Goal: Task Accomplishment & Management: Complete application form

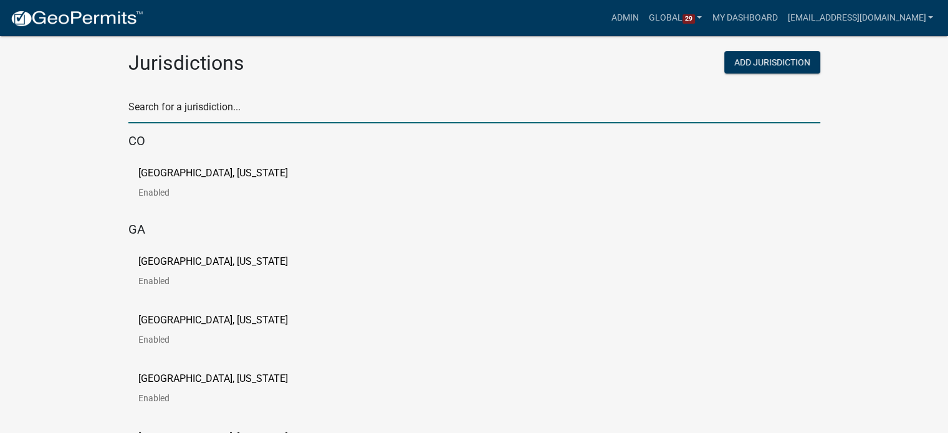
click at [263, 110] on input "text" at bounding box center [474, 111] width 692 height 26
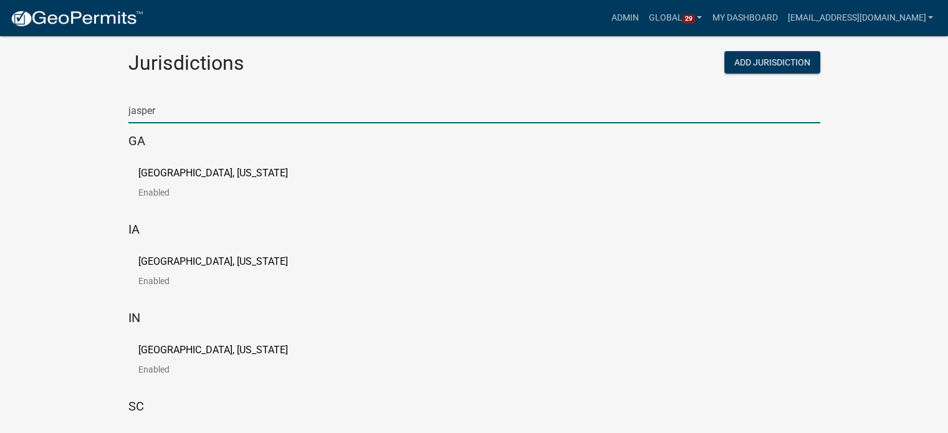
type input "jasper"
click at [210, 261] on p "[GEOGRAPHIC_DATA], [US_STATE]" at bounding box center [213, 262] width 150 height 10
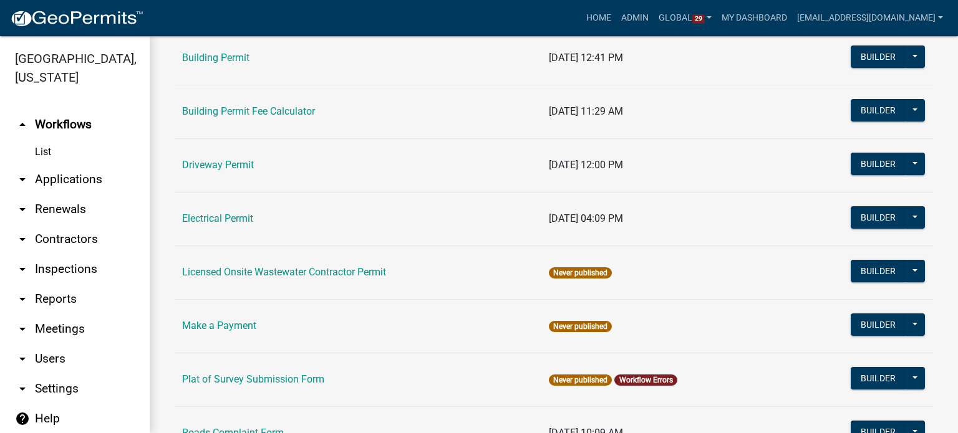
scroll to position [187, 0]
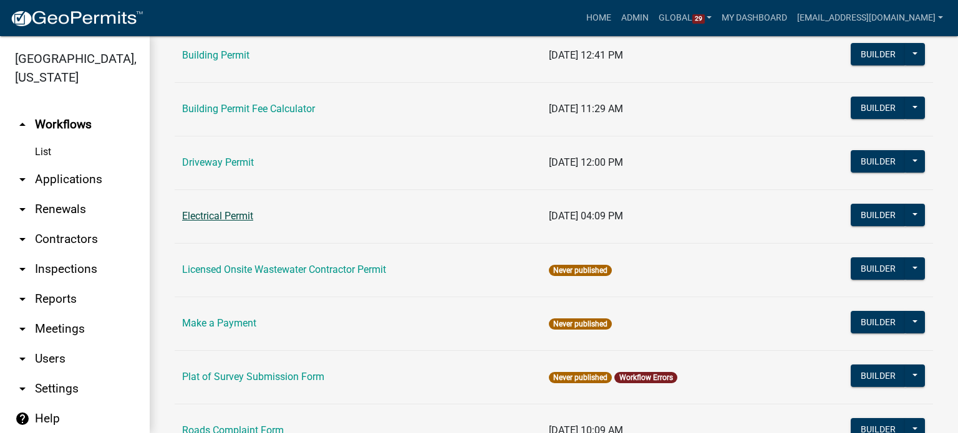
click at [200, 216] on link "Electrical Permit" at bounding box center [217, 216] width 71 height 12
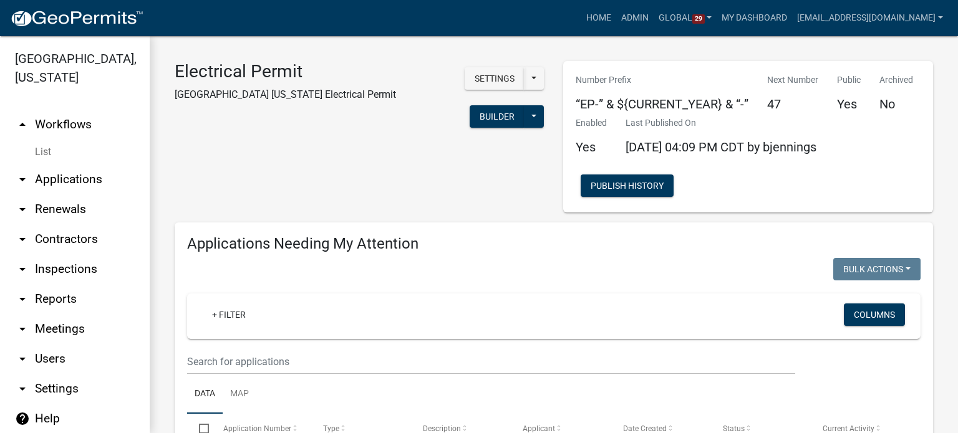
select select "3: 100"
click at [470, 105] on button "Builder" at bounding box center [497, 116] width 55 height 22
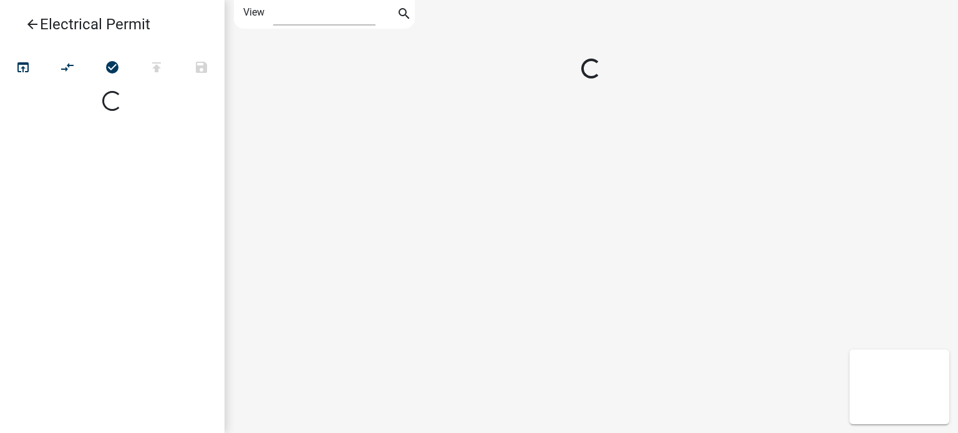
select select "1"
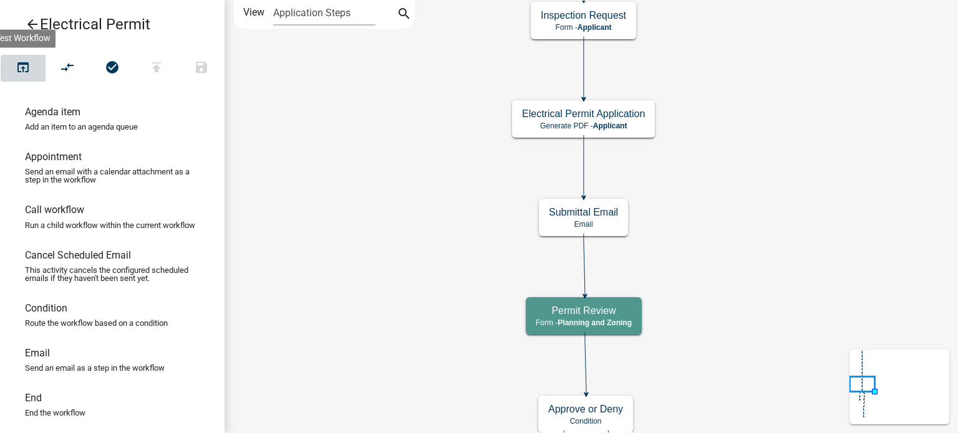
click at [24, 67] on icon "open_in_browser" at bounding box center [23, 68] width 15 height 17
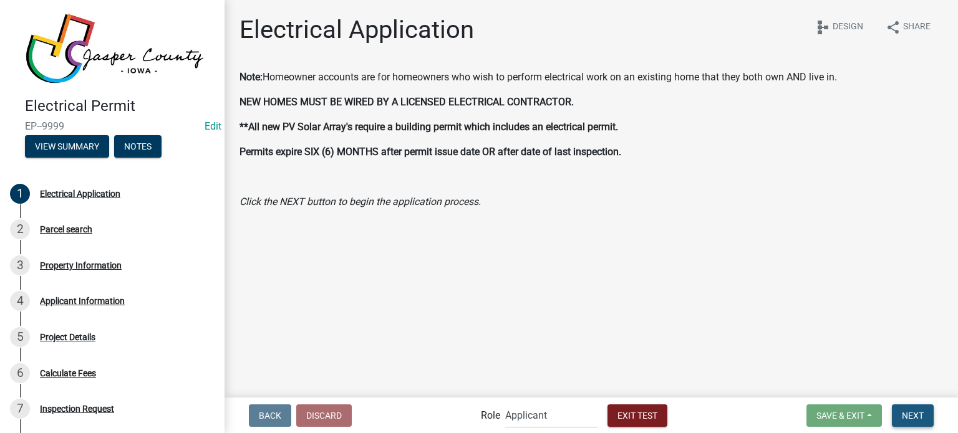
click at [925, 413] on button "Next" at bounding box center [913, 416] width 42 height 22
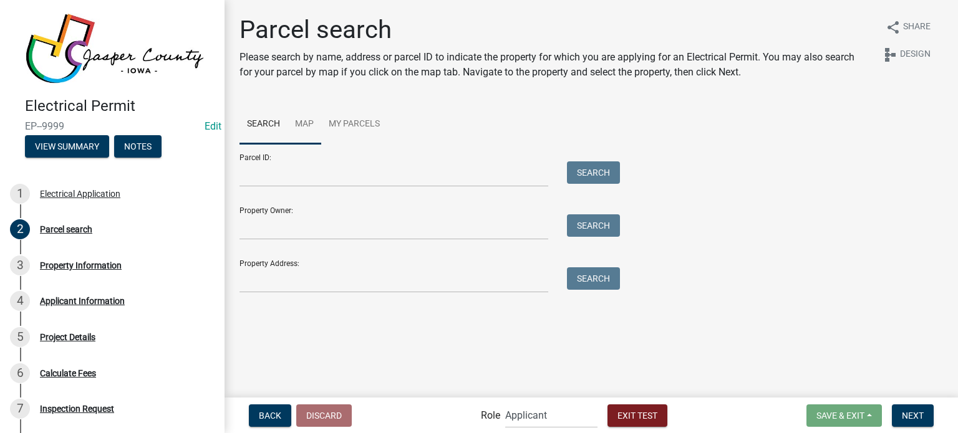
drag, startPoint x: 307, startPoint y: 118, endPoint x: 307, endPoint y: 135, distance: 16.8
click at [307, 119] on link "Map" at bounding box center [304, 125] width 34 height 40
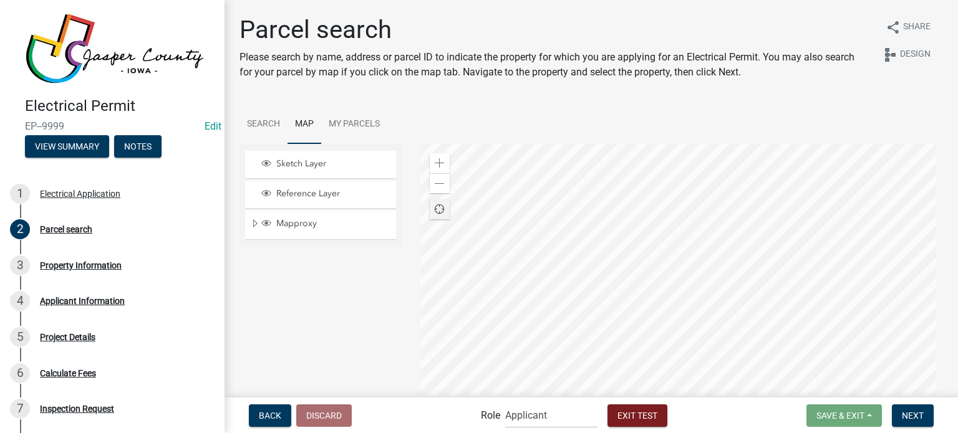
click at [549, 314] on div at bounding box center [681, 300] width 523 height 312
click at [649, 274] on div at bounding box center [681, 300] width 523 height 312
click at [918, 419] on span "Next" at bounding box center [913, 415] width 22 height 10
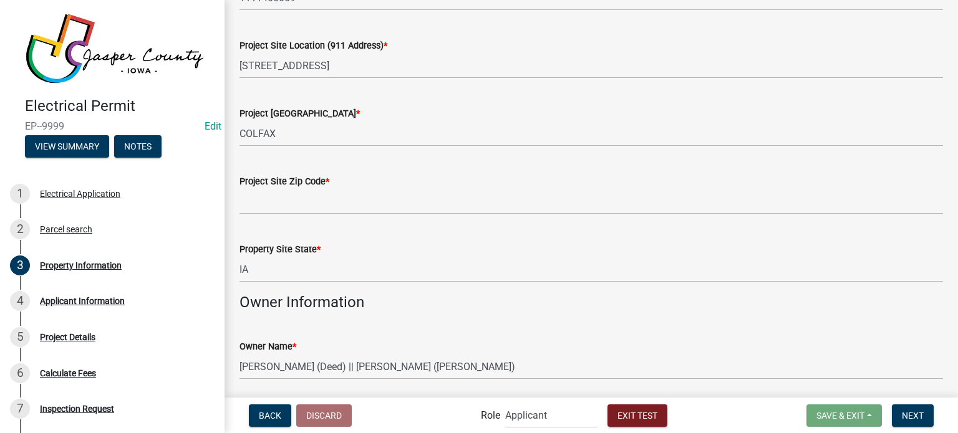
scroll to position [187, 0]
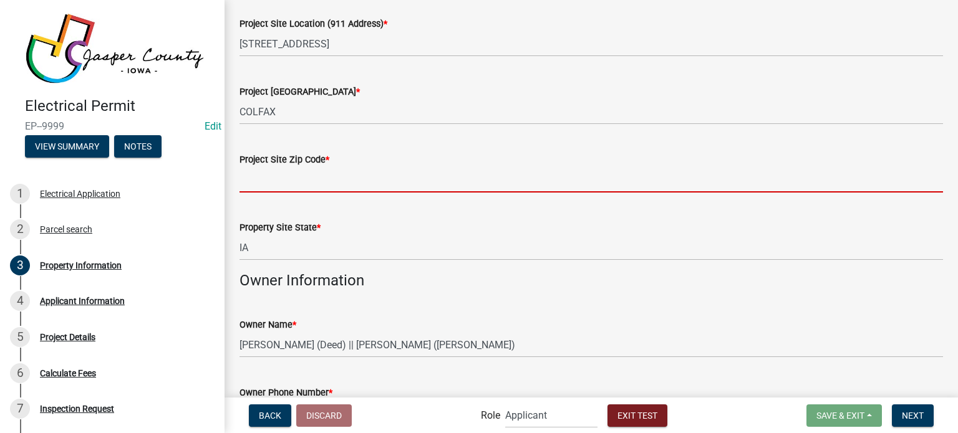
click at [561, 178] on input "Project Site Zip Code *" at bounding box center [590, 180] width 703 height 26
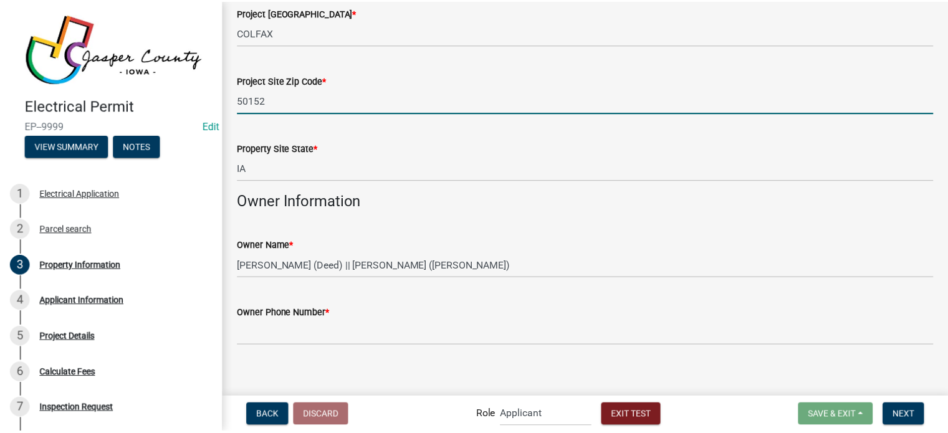
scroll to position [275, 0]
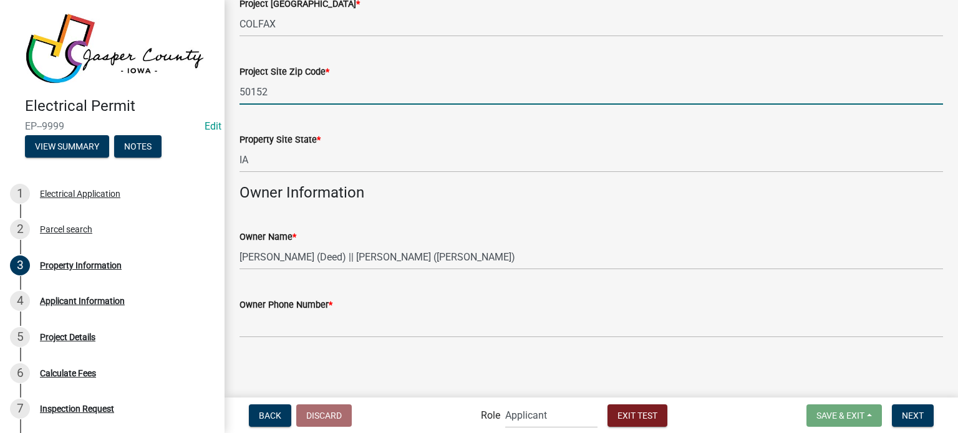
type input "50152"
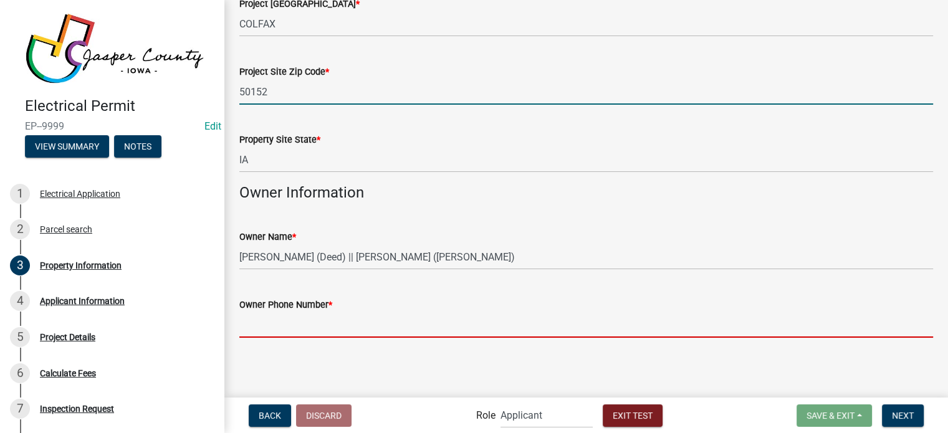
click at [419, 314] on input "Owner Phone Number *" at bounding box center [586, 325] width 694 height 26
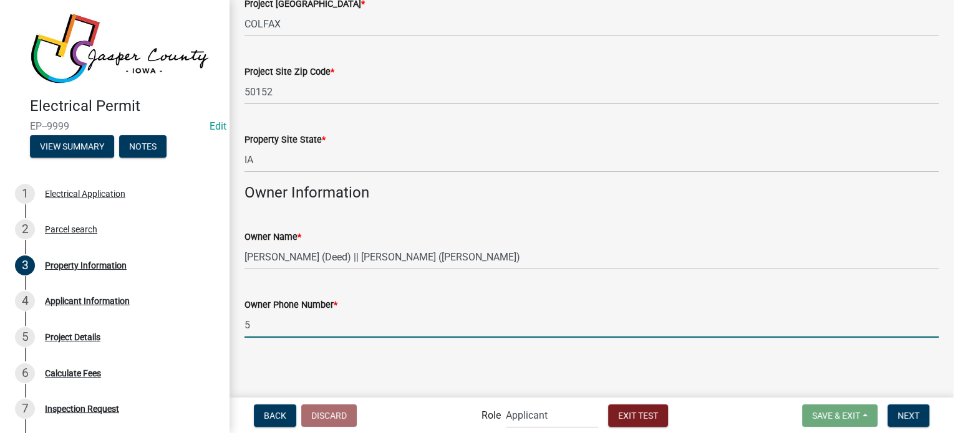
scroll to position [0, 0]
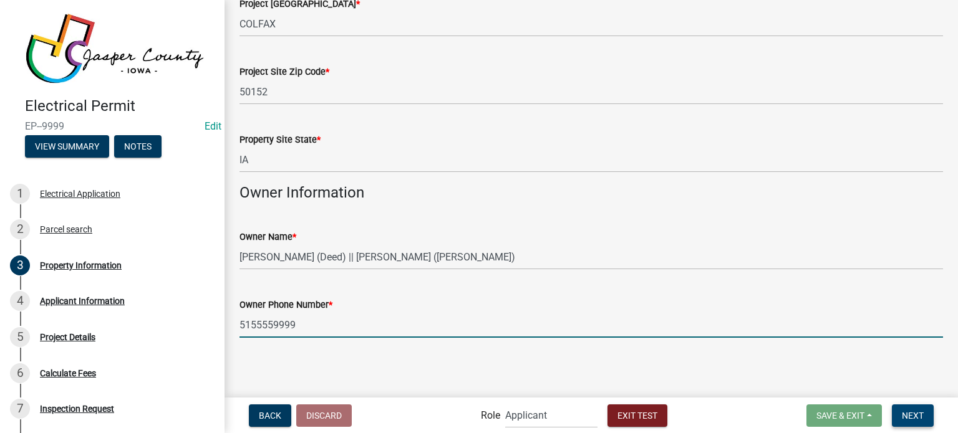
type input "5155559999"
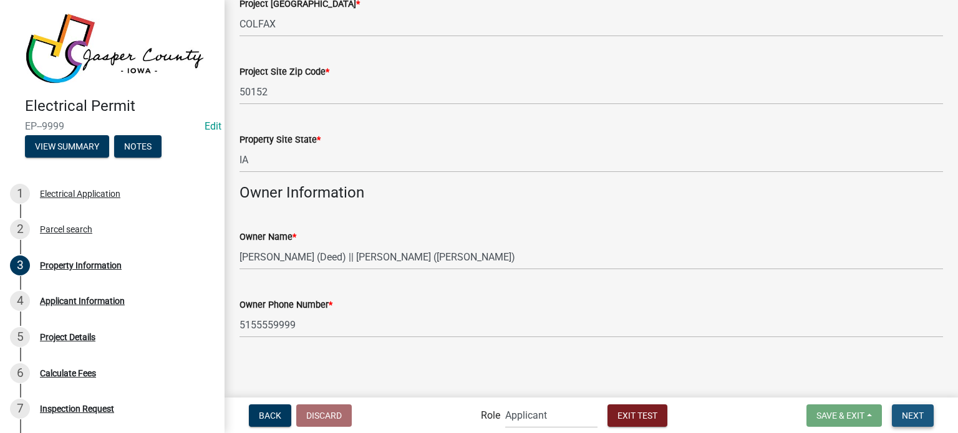
click at [920, 424] on button "Next" at bounding box center [913, 416] width 42 height 22
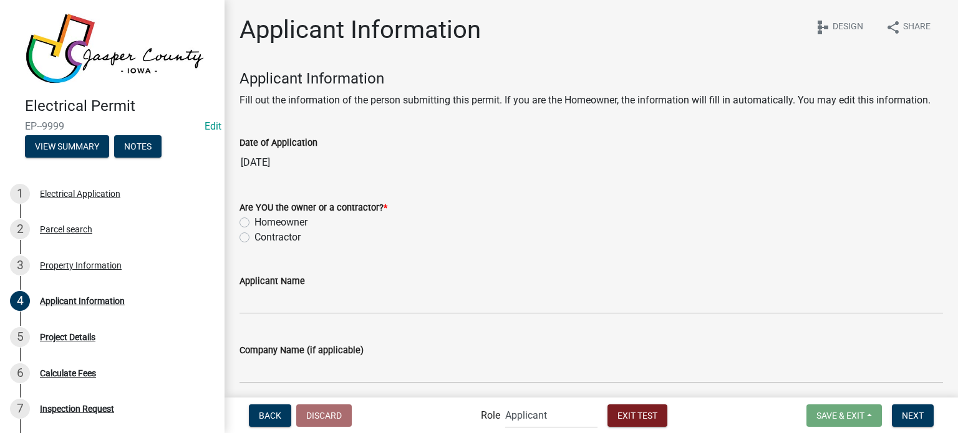
click at [259, 221] on label "Homeowner" at bounding box center [280, 222] width 53 height 15
click at [259, 221] on input "Homeowner" at bounding box center [258, 219] width 8 height 8
radio input "true"
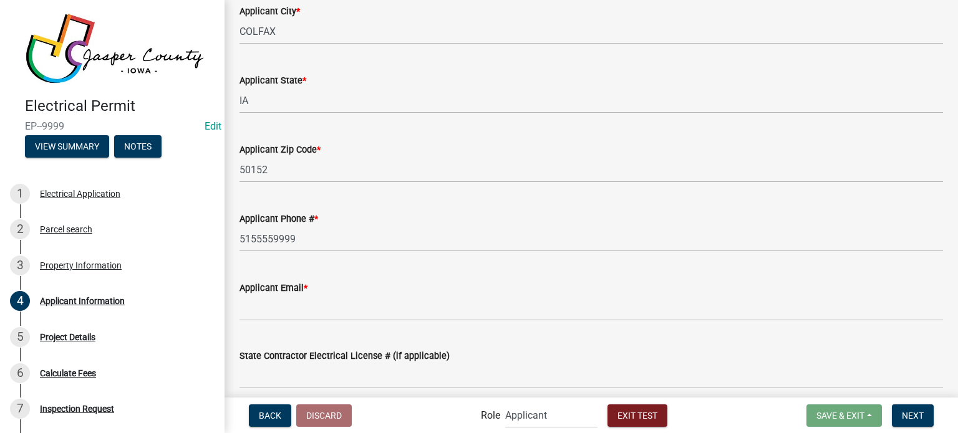
scroll to position [499, 0]
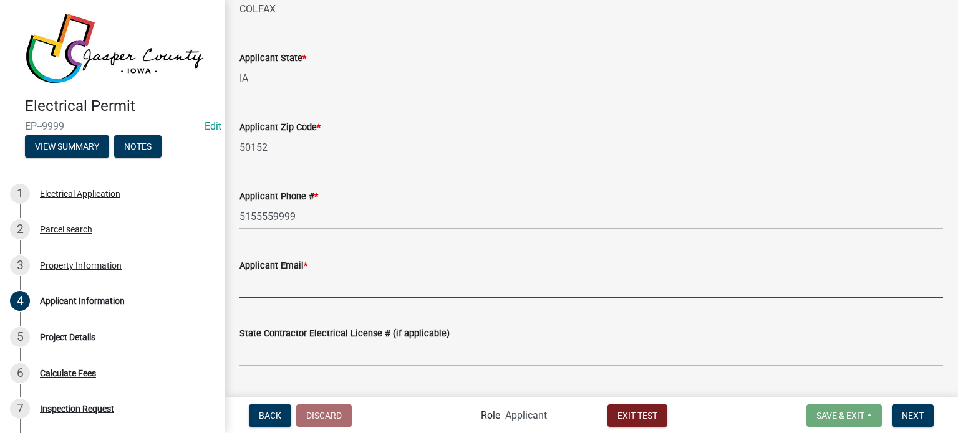
click at [465, 291] on input "Applicant Email *" at bounding box center [590, 286] width 703 height 26
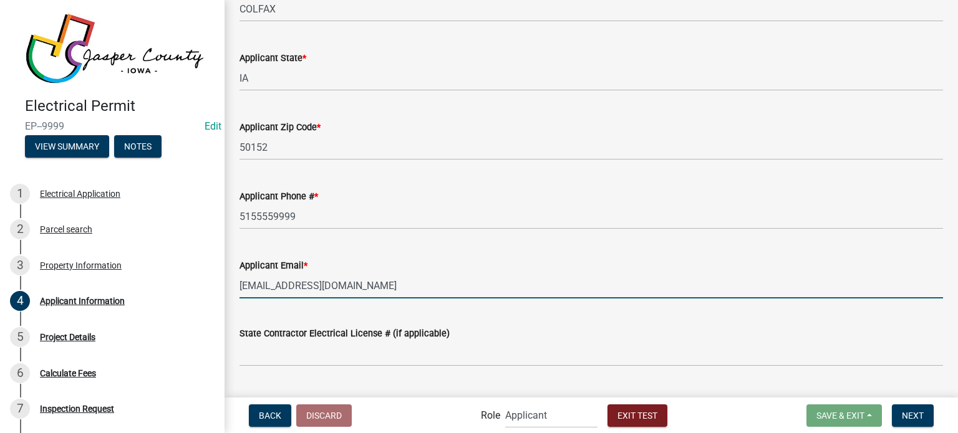
scroll to position [528, 0]
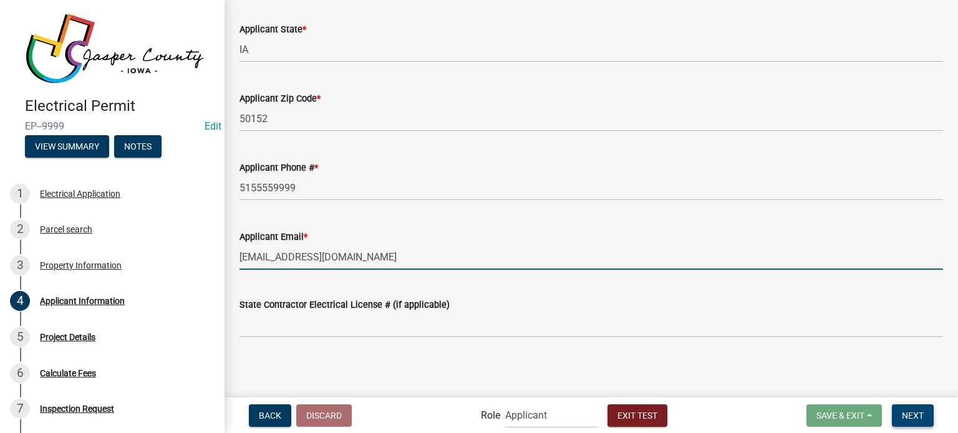
type input "[EMAIL_ADDRESS][DOMAIN_NAME]"
click at [908, 413] on span "Next" at bounding box center [913, 415] width 22 height 10
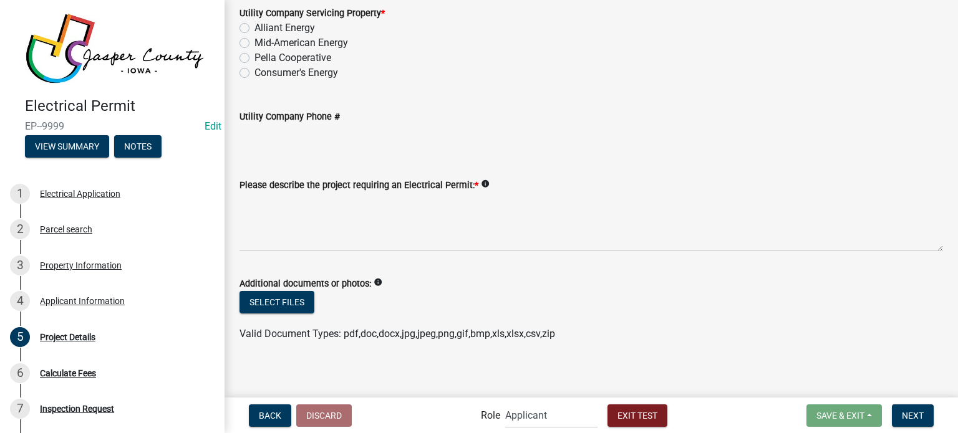
scroll to position [213, 0]
